Goal: Information Seeking & Learning: Check status

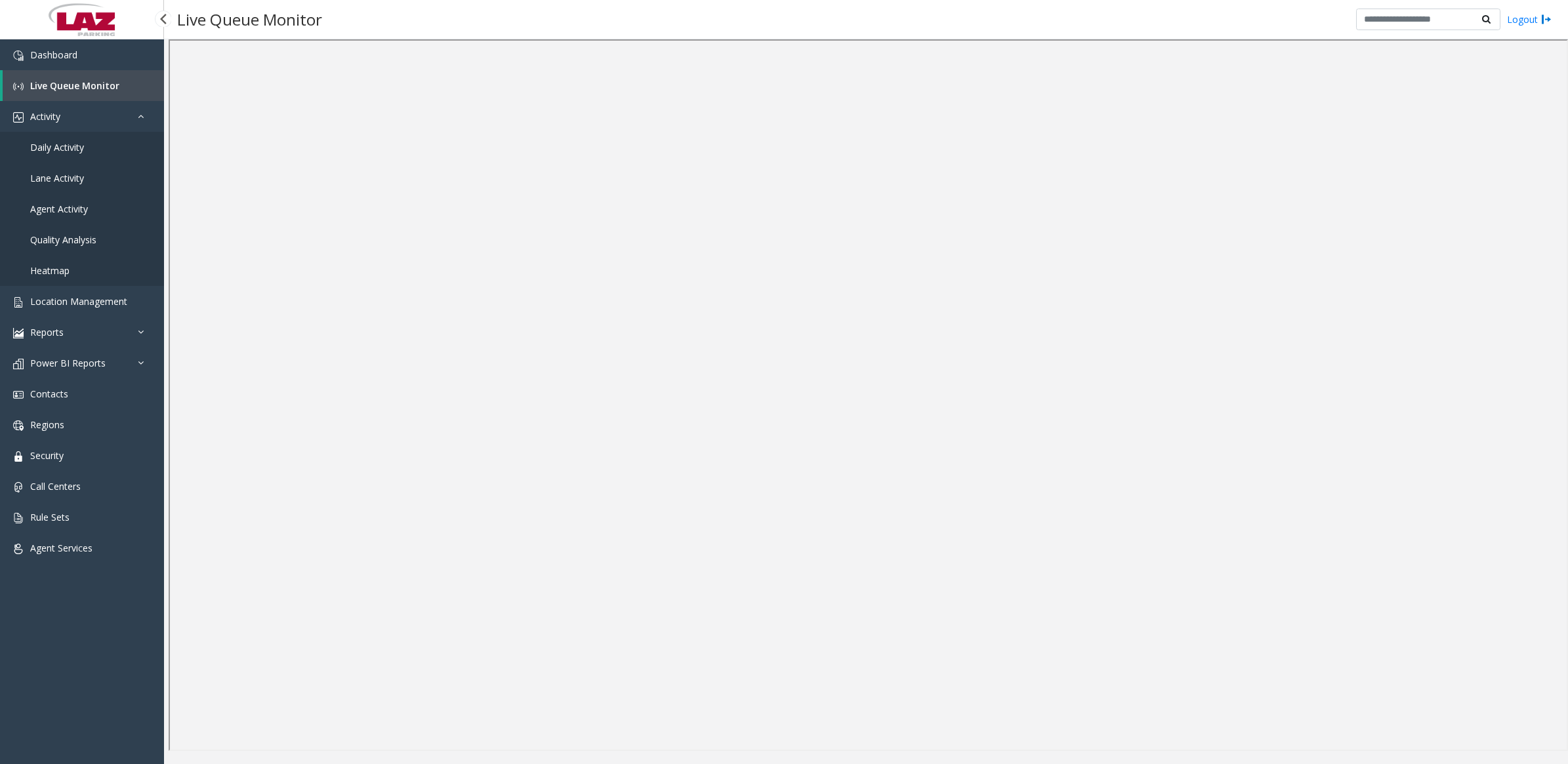
click at [79, 148] on span "Daily Activity" at bounding box center [57, 147] width 54 height 12
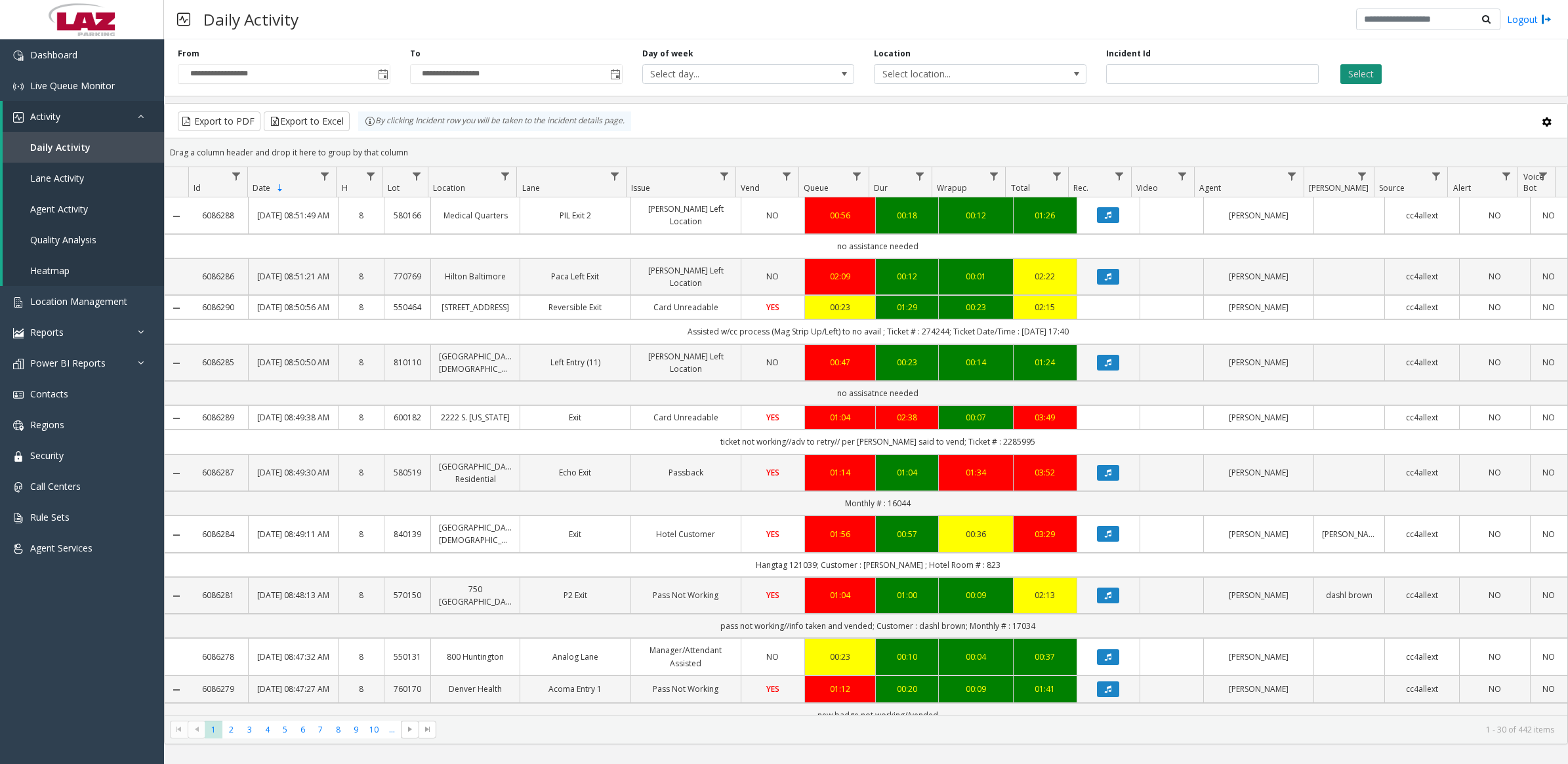
click at [1359, 69] on button "Select" at bounding box center [1361, 74] width 41 height 19
click at [1293, 176] on span "Data table" at bounding box center [1291, 176] width 11 height 11
click at [1309, 235] on input "Agent Filter" at bounding box center [1348, 233] width 111 height 22
type input "*******"
click button "Filter" at bounding box center [1377, 355] width 54 height 29
